Goal: Navigation & Orientation: Find specific page/section

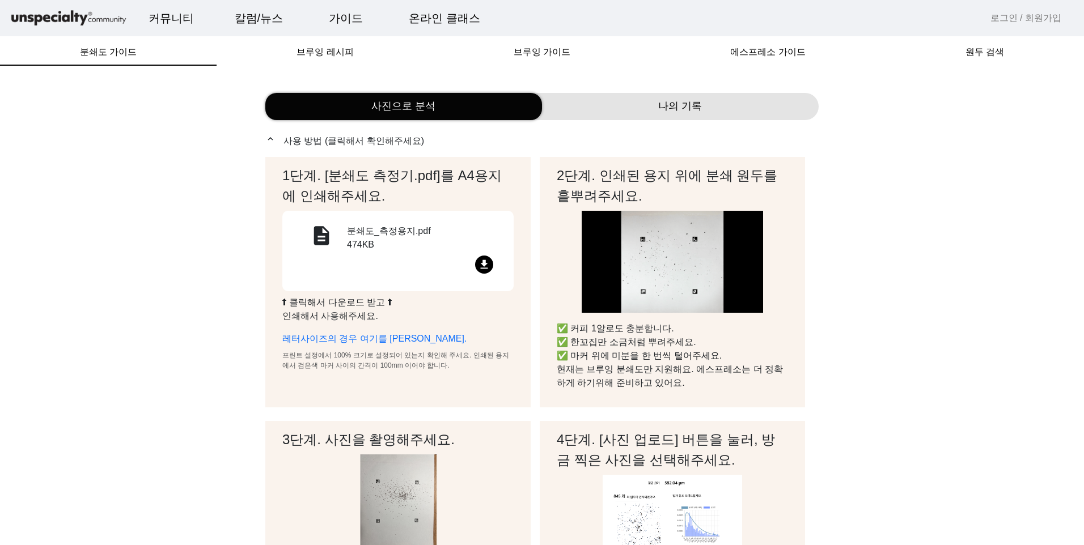
click at [484, 259] on mat-icon "file_download" at bounding box center [484, 265] width 18 height 18
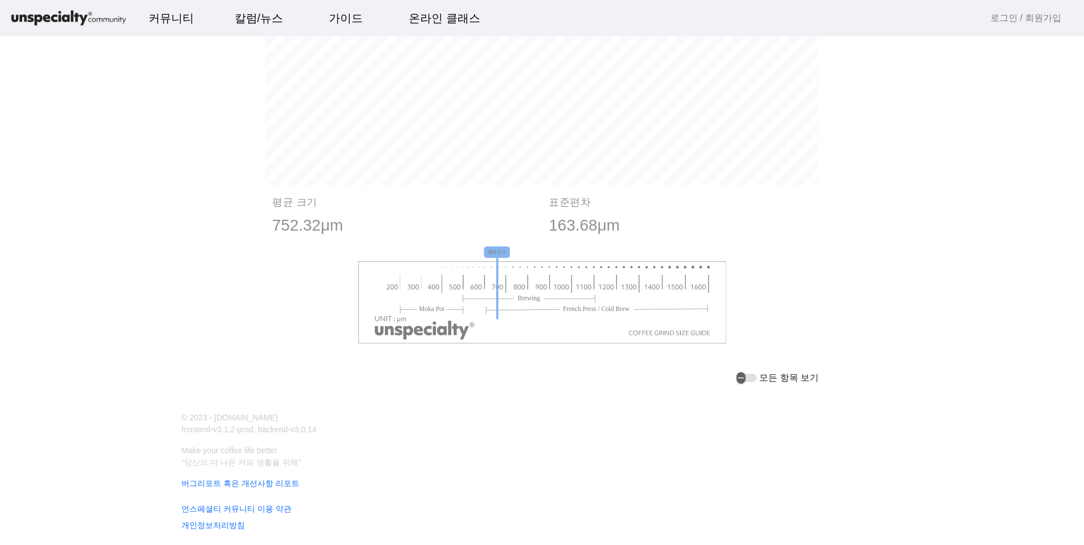
scroll to position [1247, 0]
click at [782, 372] on label "모든 항목 보기" at bounding box center [788, 378] width 62 height 14
click at [757, 374] on button "모든 항목 보기" at bounding box center [747, 378] width 20 height 8
click at [755, 378] on icon "button" at bounding box center [750, 378] width 9 height 10
click at [756, 380] on div "button" at bounding box center [747, 378] width 20 height 8
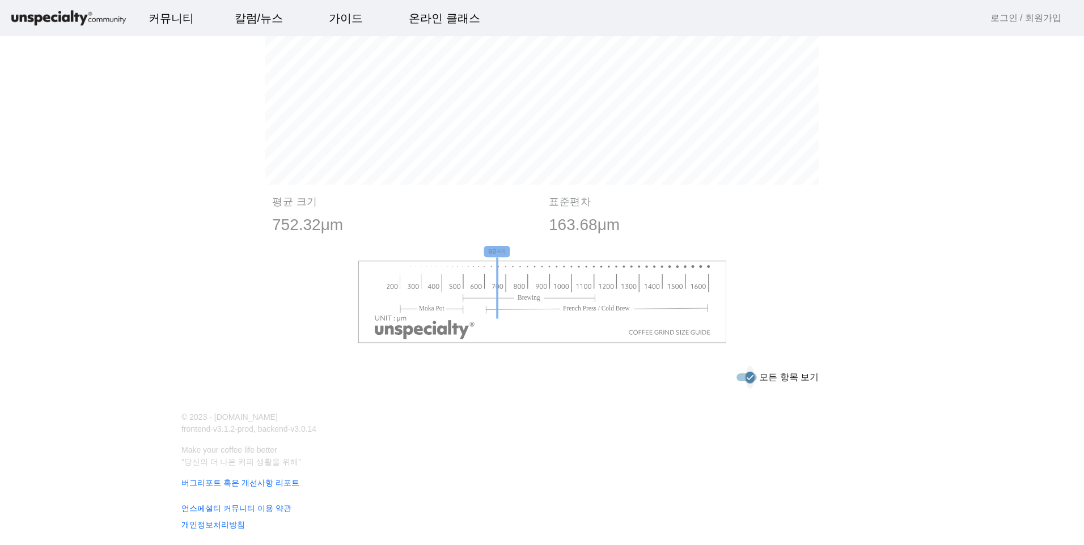
click at [755, 380] on icon "button" at bounding box center [750, 378] width 9 height 10
click at [757, 380] on div "button" at bounding box center [747, 378] width 20 height 8
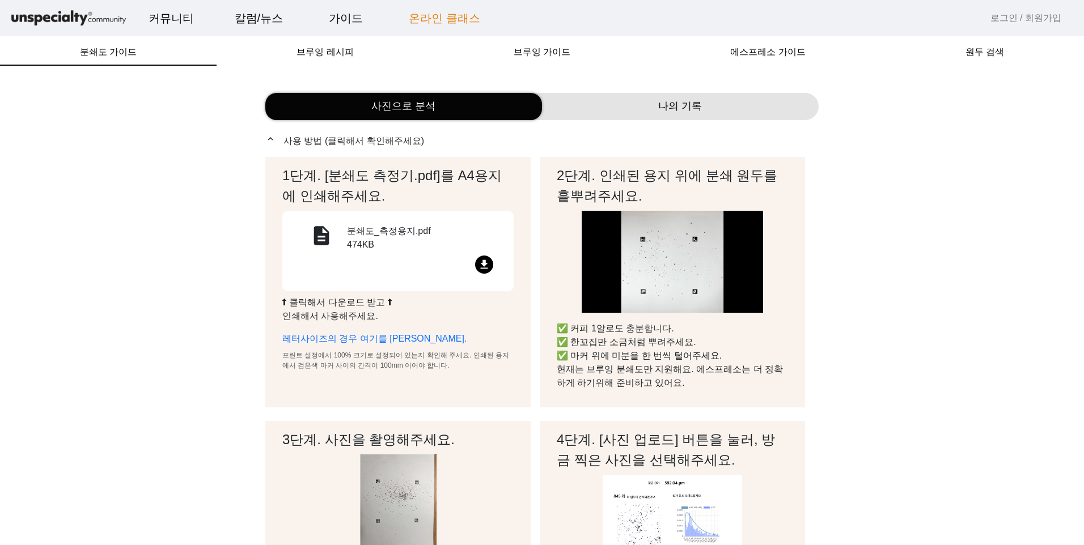
click at [451, 13] on link "온라인 클래스" at bounding box center [445, 18] width 90 height 31
